Goal: Task Accomplishment & Management: Use online tool/utility

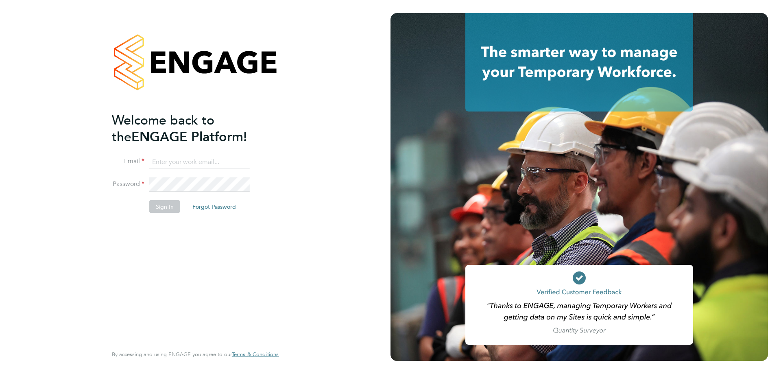
type input "[PERSON_NAME][EMAIL_ADDRESS][DOMAIN_NAME]"
click at [170, 207] on button "Sign In" at bounding box center [164, 206] width 31 height 13
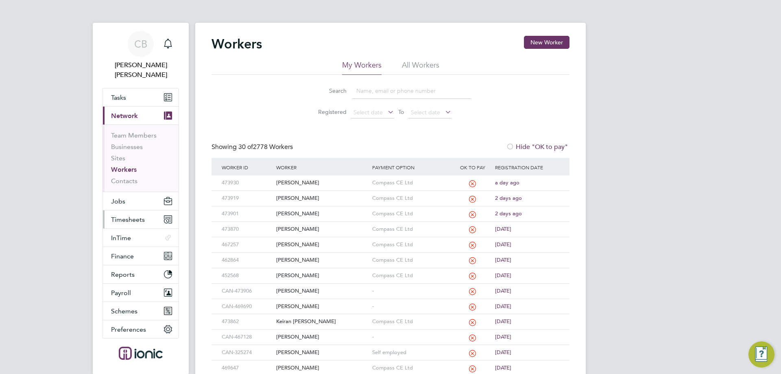
click at [130, 216] on span "Timesheets" at bounding box center [128, 220] width 34 height 8
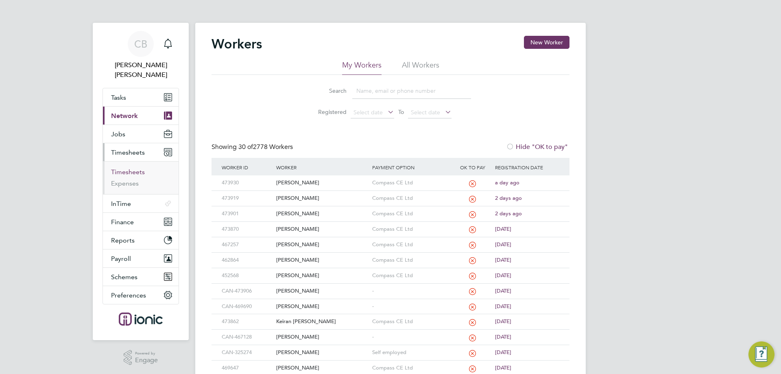
click at [128, 168] on link "Timesheets" at bounding box center [128, 172] width 34 height 8
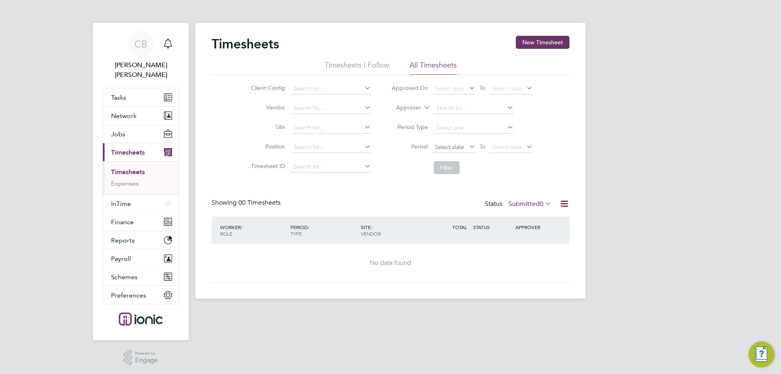
click at [453, 147] on span "Select date" at bounding box center [449, 146] width 29 height 7
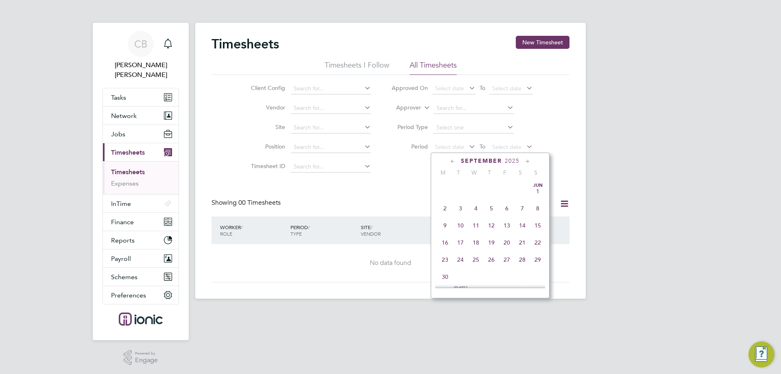
scroll to position [246, 0]
click at [440, 204] on span "25" at bounding box center [444, 201] width 15 height 15
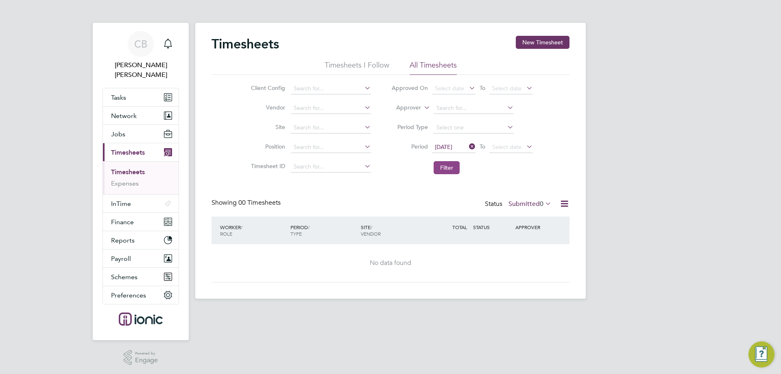
click at [442, 163] on button "Filter" at bounding box center [446, 167] width 26 height 13
click at [532, 202] on label "Submitted 0" at bounding box center [529, 204] width 43 height 8
click at [531, 249] on li "Approved" at bounding box center [525, 252] width 37 height 11
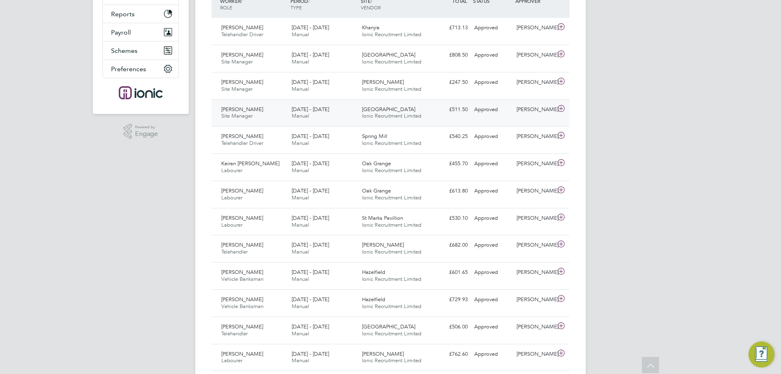
scroll to position [185, 0]
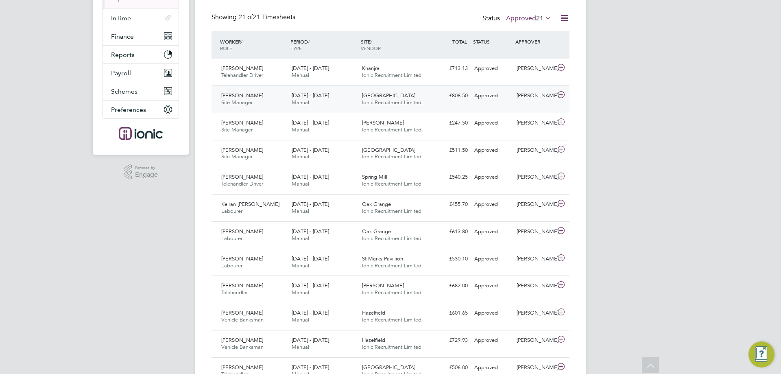
click at [316, 99] on div "25 - 31 Aug 2025 Manual" at bounding box center [323, 99] width 70 height 20
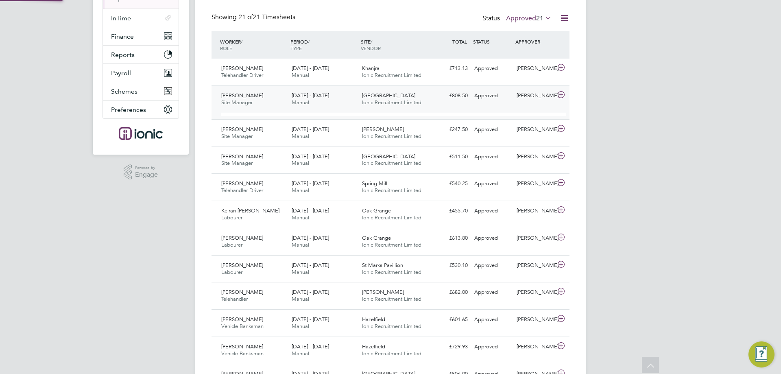
scroll to position [14, 79]
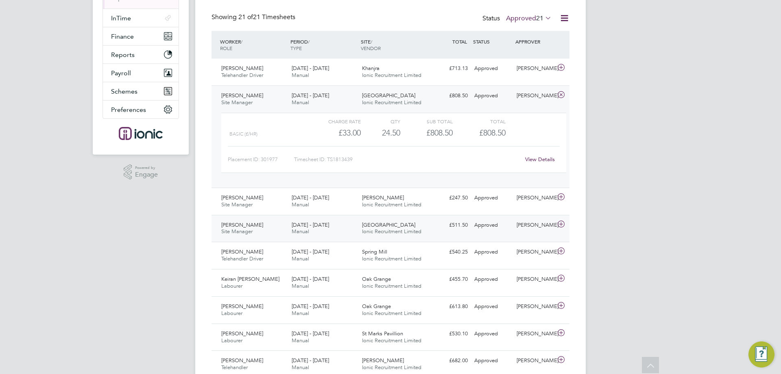
click at [343, 226] on div "25 - 31 Aug 2025 Manual" at bounding box center [323, 228] width 70 height 20
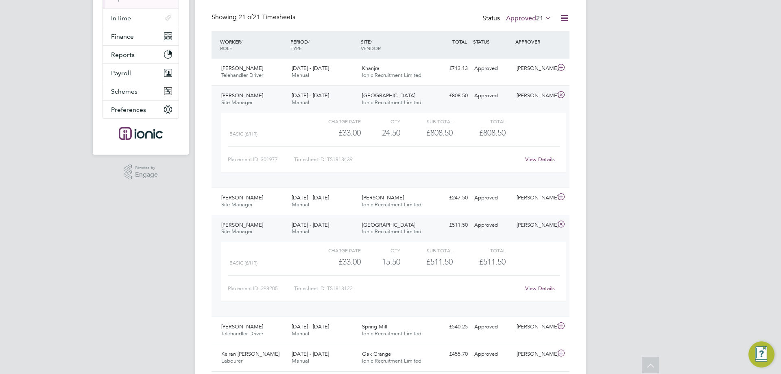
click at [307, 100] on span "Manual" at bounding box center [300, 102] width 17 height 7
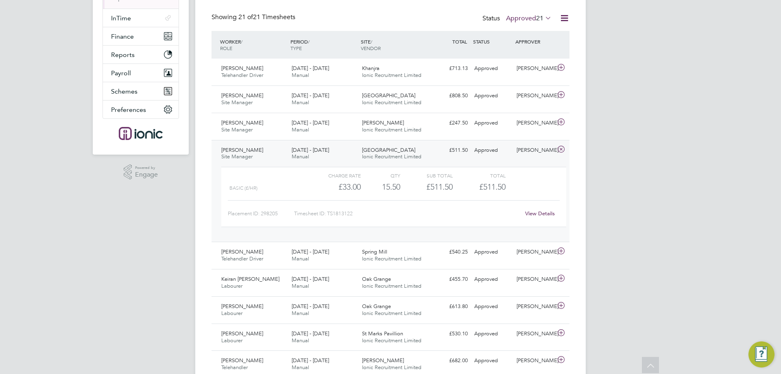
click at [302, 157] on span "Manual" at bounding box center [300, 156] width 17 height 7
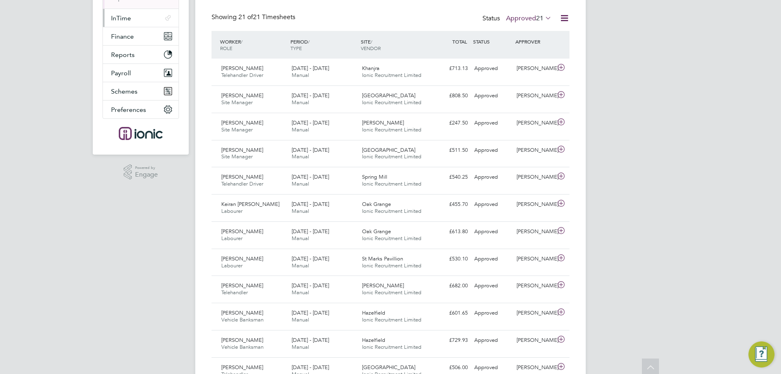
scroll to position [0, 0]
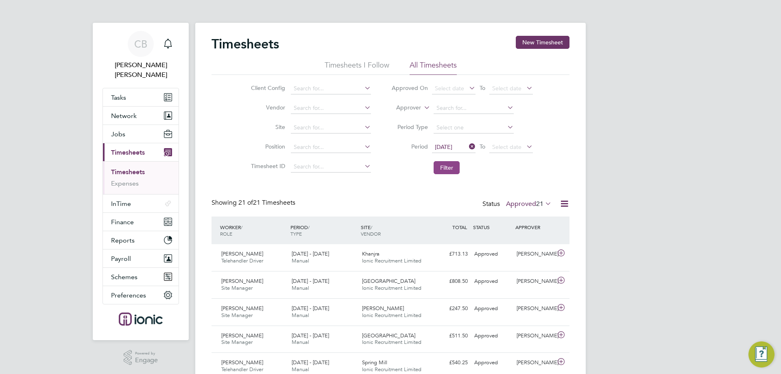
click at [442, 168] on button "Filter" at bounding box center [446, 167] width 26 height 13
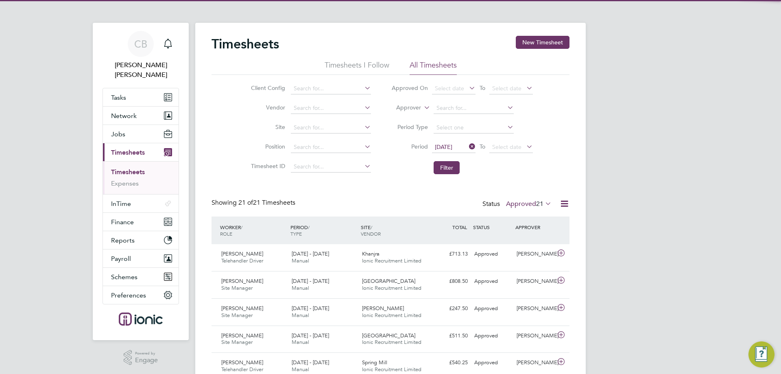
scroll to position [21, 71]
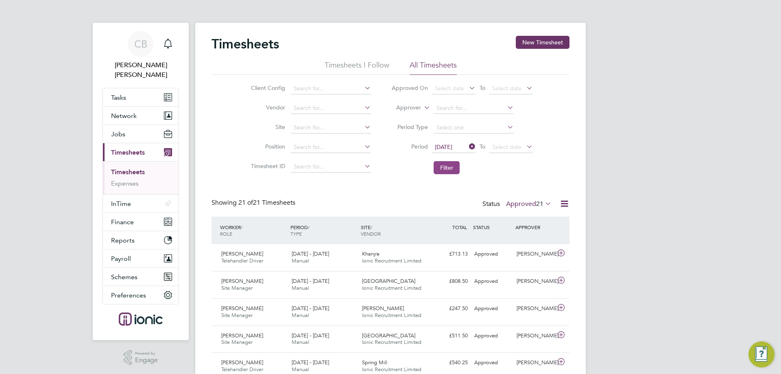
click at [438, 167] on button "Filter" at bounding box center [446, 167] width 26 height 13
